Goal: Task Accomplishment & Management: Use online tool/utility

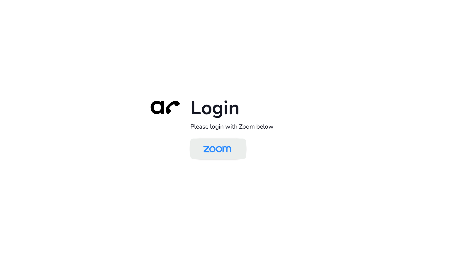
click at [208, 148] on img at bounding box center [217, 149] width 40 height 19
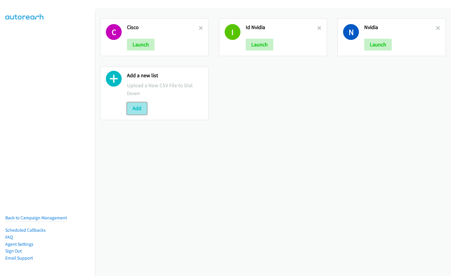
click at [131, 108] on button "Add" at bounding box center [137, 108] width 20 height 12
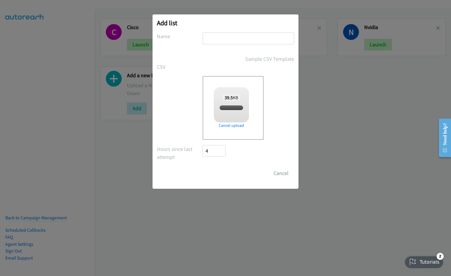
checkbox input "true"
click at [223, 39] on input "text" at bounding box center [248, 38] width 91 height 12
type input "Split 7"
click at [203, 167] on input "Save List" at bounding box center [218, 173] width 31 height 12
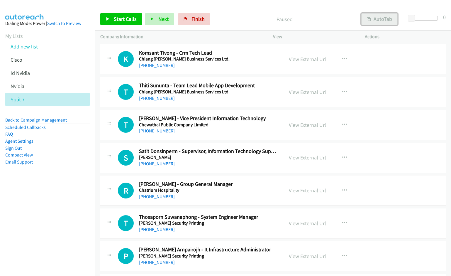
click at [379, 18] on button "AutoTab" at bounding box center [379, 19] width 36 height 12
click at [301, 60] on link "View External Url" at bounding box center [307, 59] width 37 height 7
click at [118, 15] on link "Start Calls" at bounding box center [121, 19] width 42 height 12
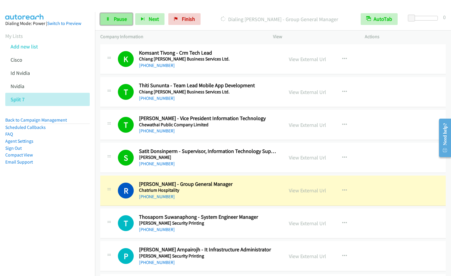
click at [122, 22] on link "Pause" at bounding box center [116, 19] width 32 height 12
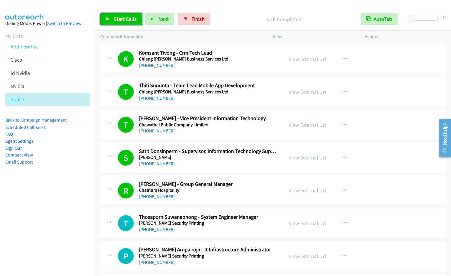
click at [115, 21] on span "Start Calls" at bounding box center [125, 19] width 23 height 7
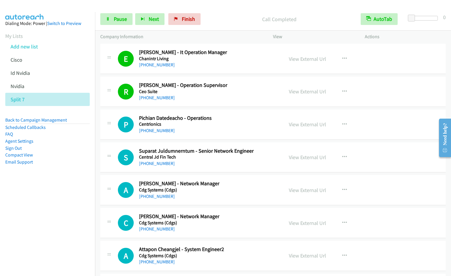
scroll to position [245, 0]
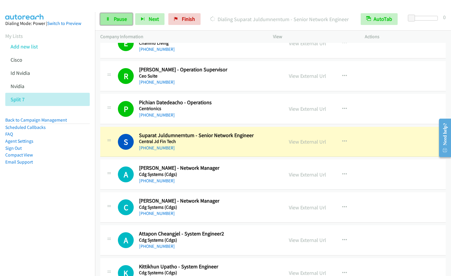
click at [119, 18] on span "Pause" at bounding box center [120, 19] width 13 height 7
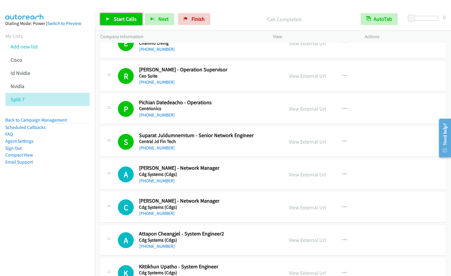
click at [116, 20] on span "Start Calls" at bounding box center [125, 19] width 23 height 7
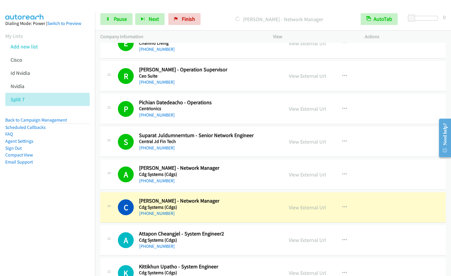
click at [251, 6] on div at bounding box center [223, 11] width 446 height 23
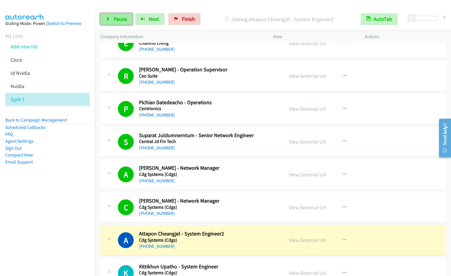
click at [115, 21] on span "Pause" at bounding box center [120, 19] width 13 height 7
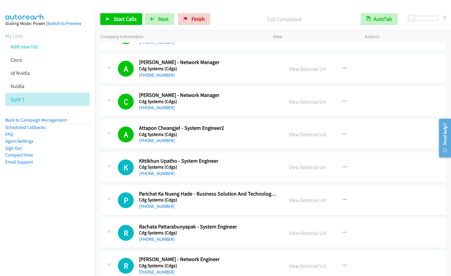
scroll to position [376, 0]
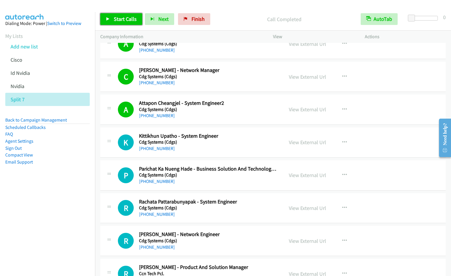
click at [125, 21] on span "Start Calls" at bounding box center [125, 19] width 23 height 7
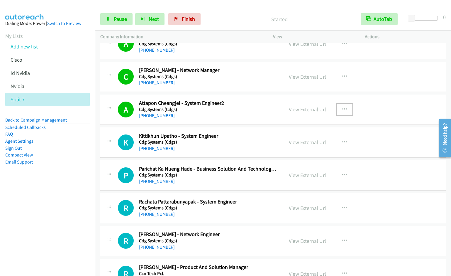
click at [342, 109] on icon "button" at bounding box center [344, 109] width 5 height 5
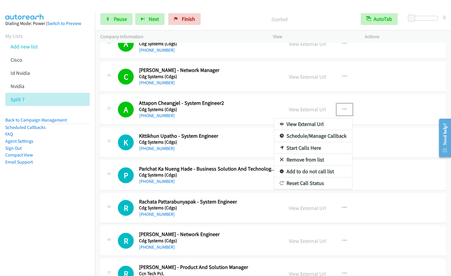
click at [312, 158] on link "Remove from list" at bounding box center [313, 160] width 78 height 12
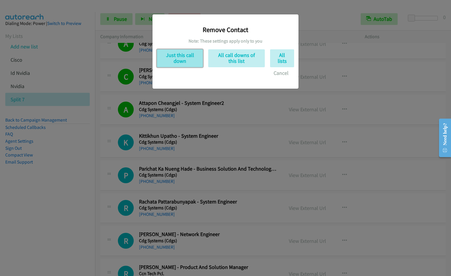
click at [191, 62] on button "Just this call down" at bounding box center [180, 58] width 46 height 18
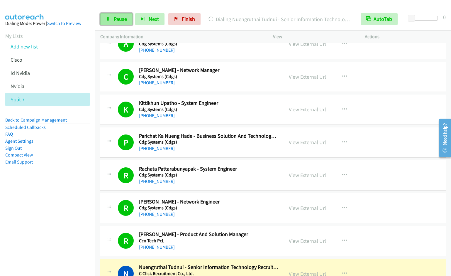
click at [118, 19] on span "Pause" at bounding box center [120, 19] width 13 height 7
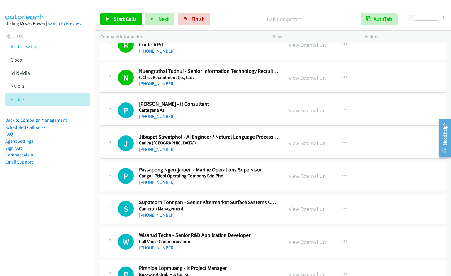
scroll to position [591, 0]
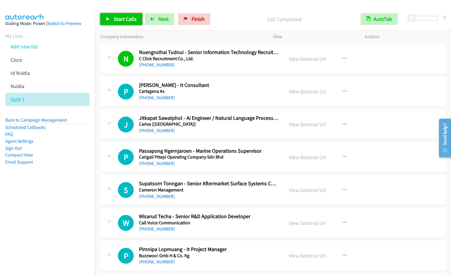
click at [119, 18] on span "Start Calls" at bounding box center [125, 19] width 23 height 7
click at [344, 57] on icon "button" at bounding box center [344, 58] width 5 height 5
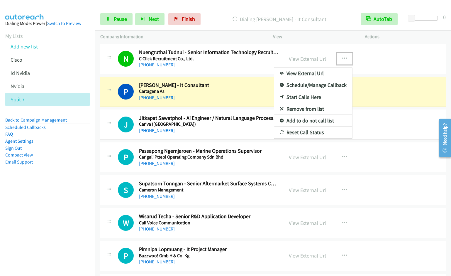
click at [303, 108] on link "Remove from list" at bounding box center [313, 109] width 78 height 12
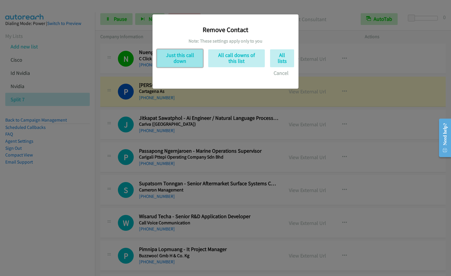
click at [175, 59] on button "Just this call down" at bounding box center [180, 58] width 46 height 18
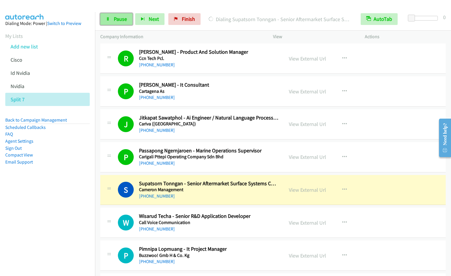
click at [121, 20] on span "Pause" at bounding box center [120, 19] width 13 height 7
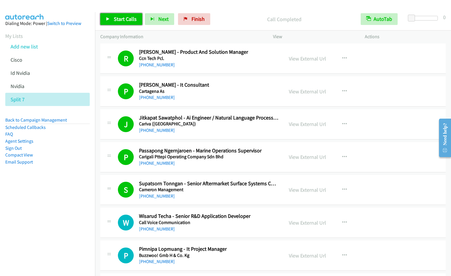
click at [118, 19] on span "Start Calls" at bounding box center [125, 19] width 23 height 7
click at [338, 187] on button "button" at bounding box center [345, 190] width 16 height 12
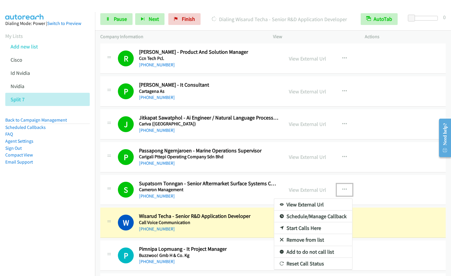
click at [309, 239] on link "Remove from list" at bounding box center [313, 240] width 78 height 12
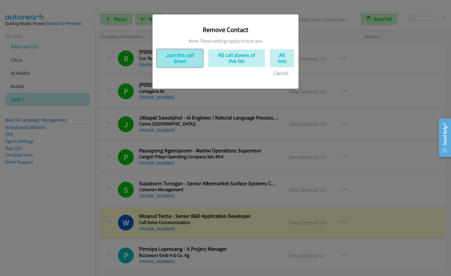
click at [191, 63] on button "Just this call down" at bounding box center [180, 58] width 46 height 18
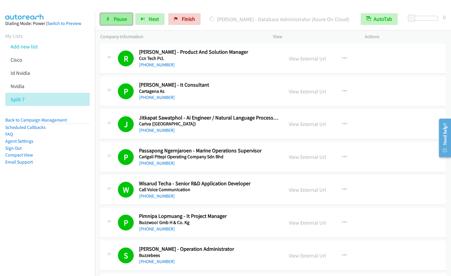
click at [120, 17] on span "Pause" at bounding box center [120, 19] width 13 height 7
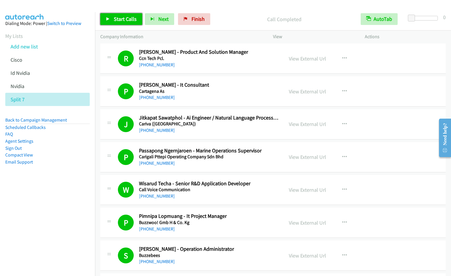
click at [127, 17] on span "Start Calls" at bounding box center [125, 19] width 23 height 7
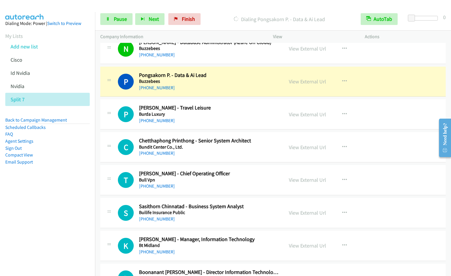
scroll to position [818, 0]
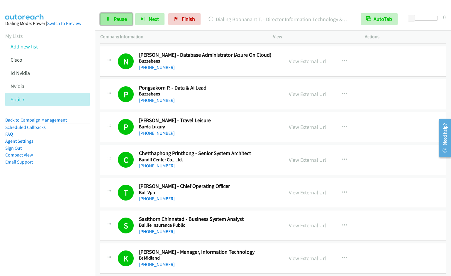
click at [122, 21] on span "Pause" at bounding box center [120, 19] width 13 height 7
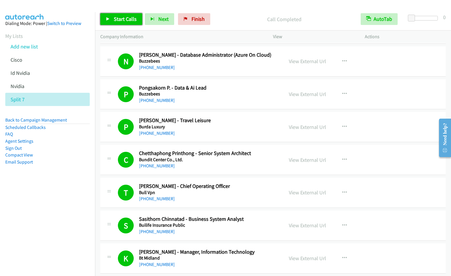
click at [126, 19] on span "Start Calls" at bounding box center [125, 19] width 23 height 7
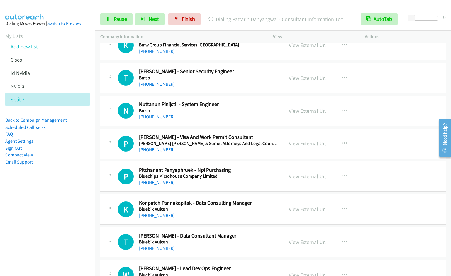
scroll to position [1604, 0]
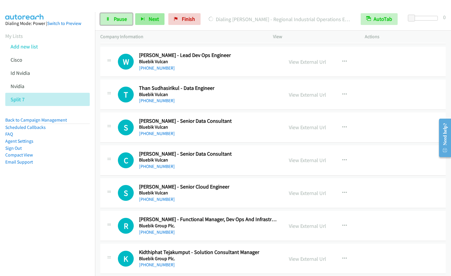
drag, startPoint x: 121, startPoint y: 22, endPoint x: 143, endPoint y: 19, distance: 23.1
click at [121, 22] on span "Pause" at bounding box center [120, 19] width 13 height 7
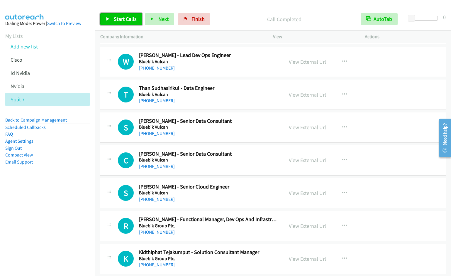
drag, startPoint x: 110, startPoint y: 19, endPoint x: 127, endPoint y: 19, distance: 17.3
click at [110, 19] on link "Start Calls" at bounding box center [121, 19] width 42 height 12
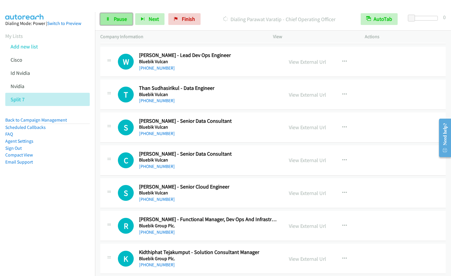
click at [107, 20] on icon at bounding box center [108, 19] width 4 height 4
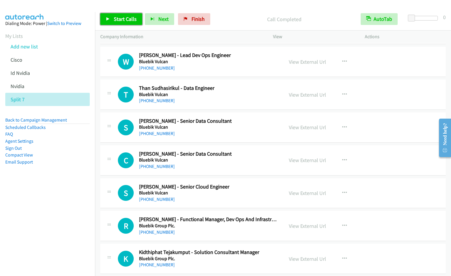
click at [130, 21] on span "Start Calls" at bounding box center [125, 19] width 23 height 7
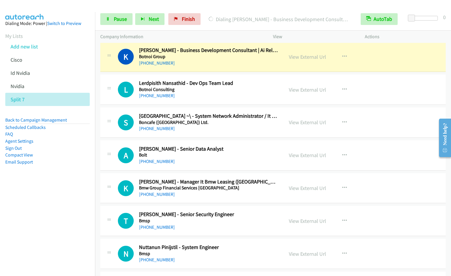
scroll to position [1208, 0]
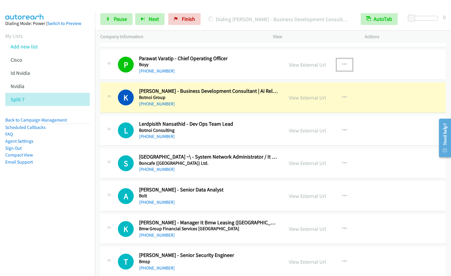
click at [338, 60] on button "button" at bounding box center [345, 65] width 16 height 12
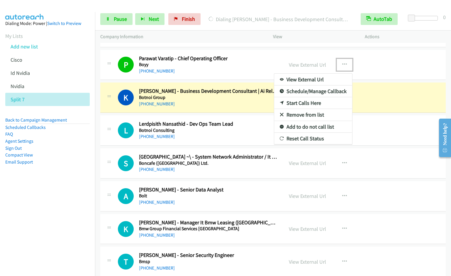
click at [302, 114] on link "Remove from list" at bounding box center [313, 115] width 78 height 12
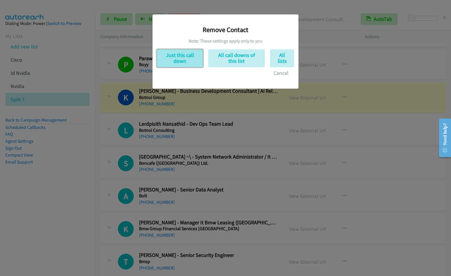
click at [195, 57] on button "Just this call down" at bounding box center [180, 58] width 46 height 18
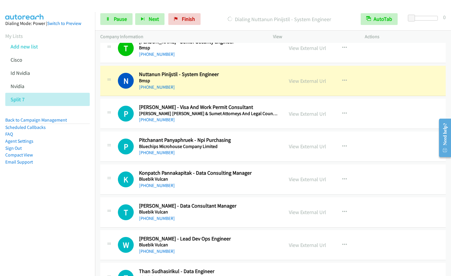
scroll to position [1398, 0]
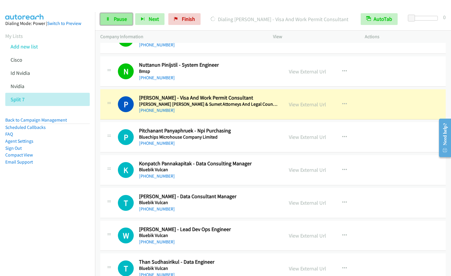
click at [119, 24] on link "Pause" at bounding box center [116, 19] width 32 height 12
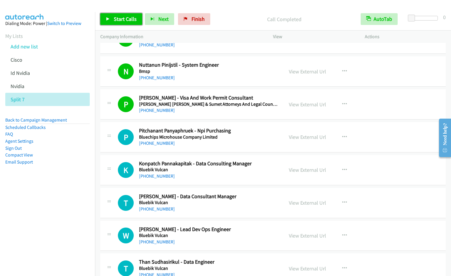
drag, startPoint x: 117, startPoint y: 21, endPoint x: 200, endPoint y: 1, distance: 84.6
click at [118, 20] on span "Start Calls" at bounding box center [125, 19] width 23 height 7
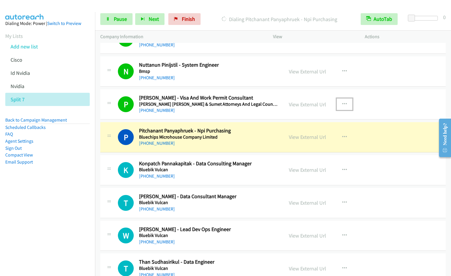
click at [344, 103] on icon "button" at bounding box center [344, 104] width 5 height 5
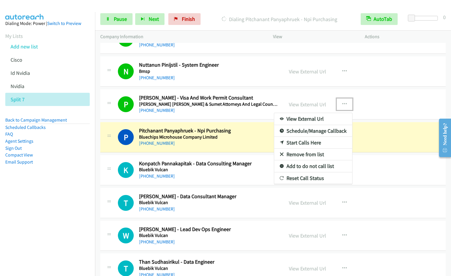
click at [306, 155] on link "Remove from list" at bounding box center [313, 154] width 78 height 12
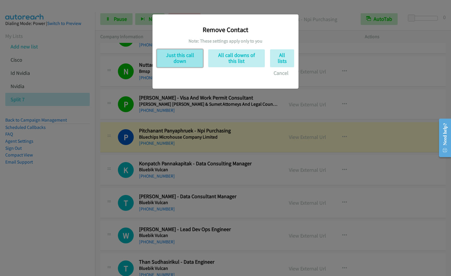
click at [174, 58] on button "Just this call down" at bounding box center [180, 58] width 46 height 18
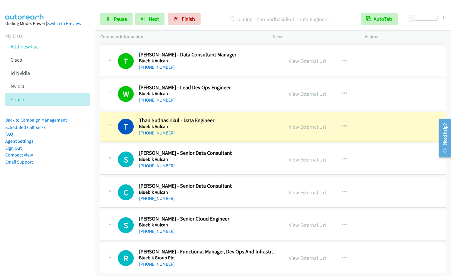
scroll to position [1525, 0]
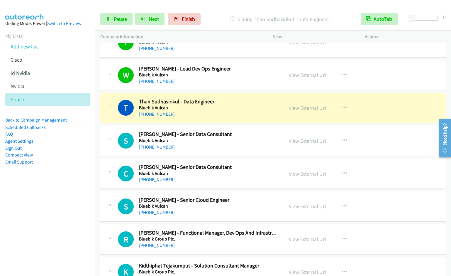
click at [36, 201] on nav "Dialing Mode: Power | Switch to Preview My Lists Add new list [GEOGRAPHIC_DATA]…" at bounding box center [47, 150] width 95 height 276
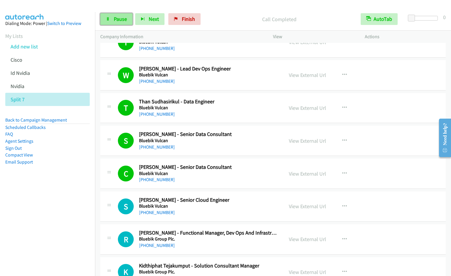
click at [120, 19] on span "Pause" at bounding box center [120, 19] width 13 height 7
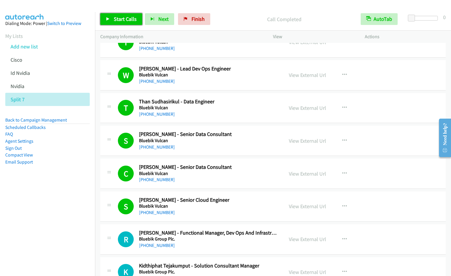
click at [110, 15] on link "Start Calls" at bounding box center [121, 19] width 42 height 12
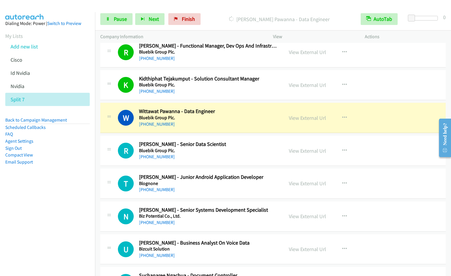
scroll to position [1728, 0]
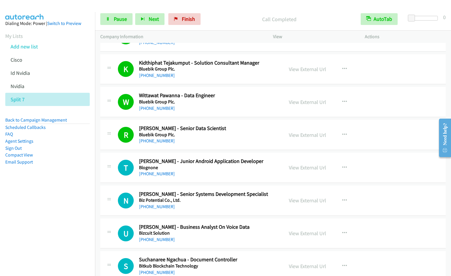
click at [52, 211] on nav "Dialing Mode: Power | Switch to Preview My Lists Add new list [GEOGRAPHIC_DATA]…" at bounding box center [47, 150] width 95 height 276
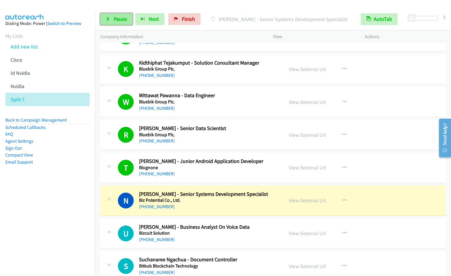
click at [122, 18] on span "Pause" at bounding box center [120, 19] width 13 height 7
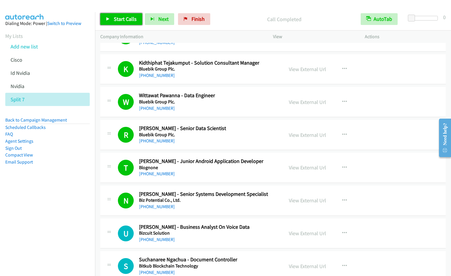
click at [123, 20] on span "Start Calls" at bounding box center [125, 19] width 23 height 7
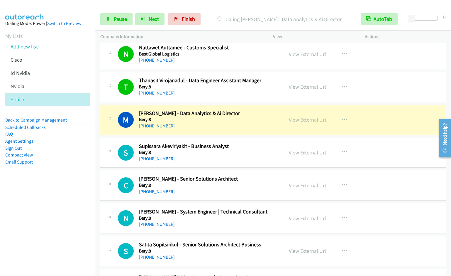
scroll to position [2368, 0]
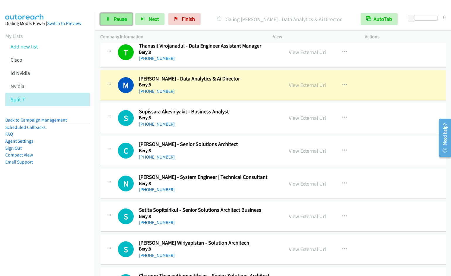
click at [113, 18] on link "Pause" at bounding box center [116, 19] width 32 height 12
